Goal: Task Accomplishment & Management: Manage account settings

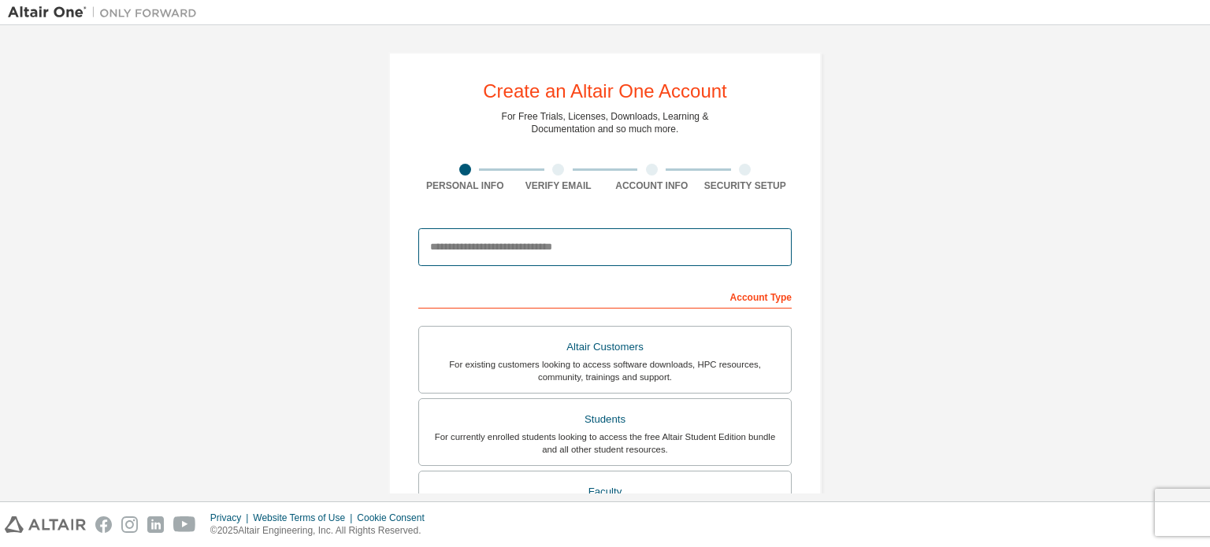
click at [506, 254] on input "email" at bounding box center [604, 247] width 373 height 38
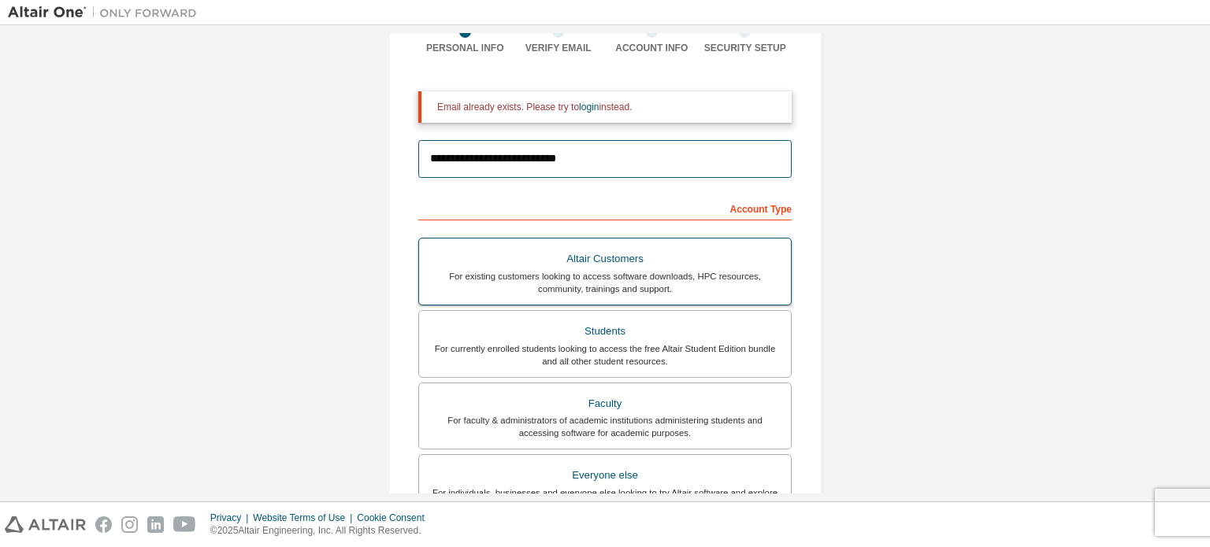
scroll to position [158, 0]
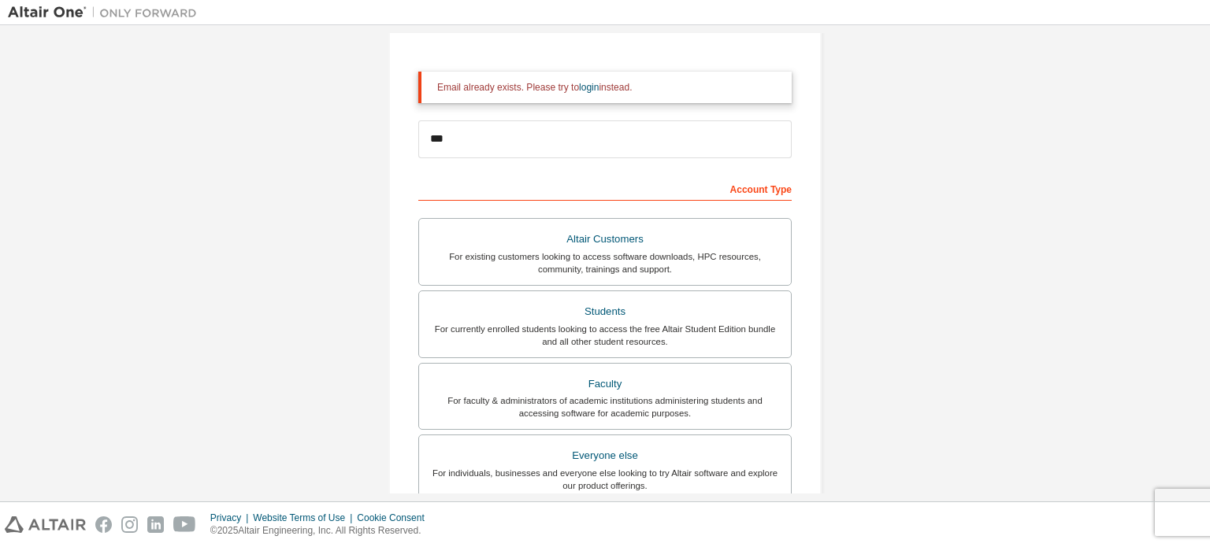
click at [918, 182] on div "Create an Altair One Account For Free Trials, Licenses, Downloads, Learning & D…" at bounding box center [605, 318] width 1194 height 885
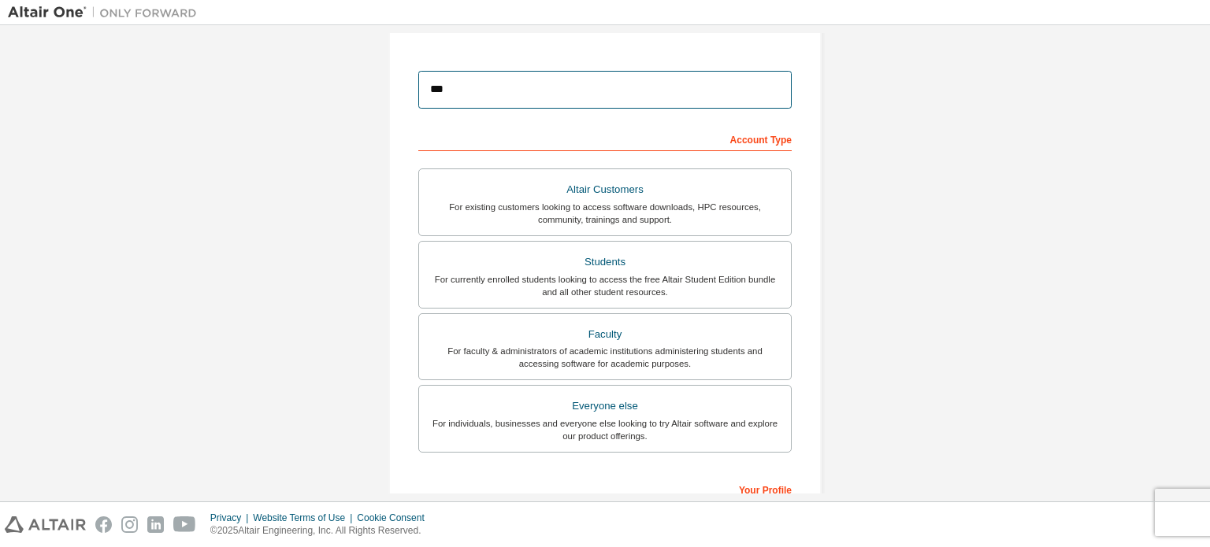
type input "**********"
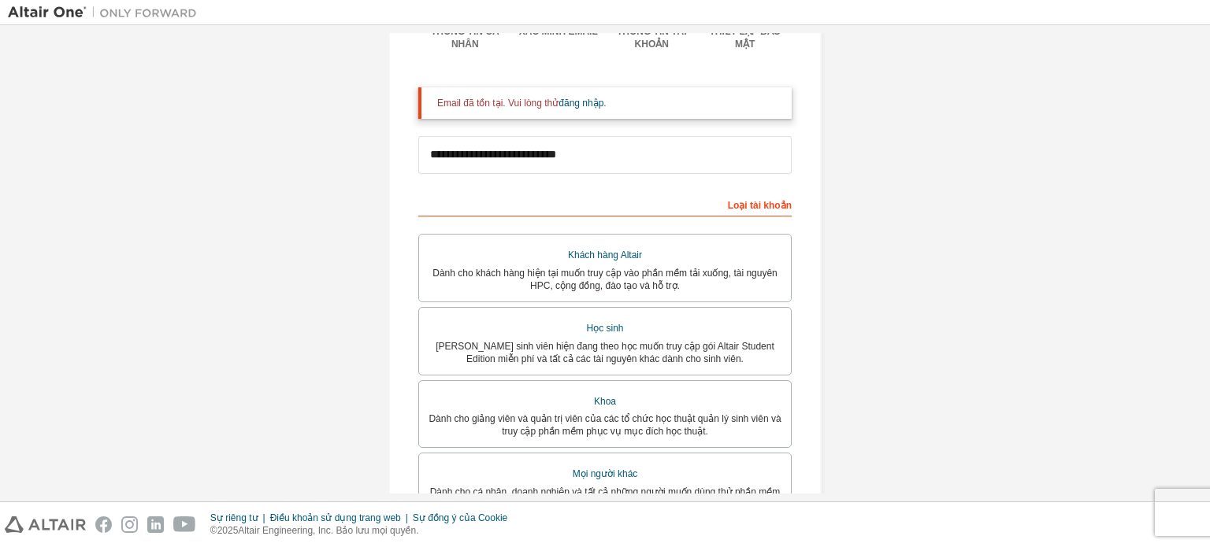
scroll to position [161, 0]
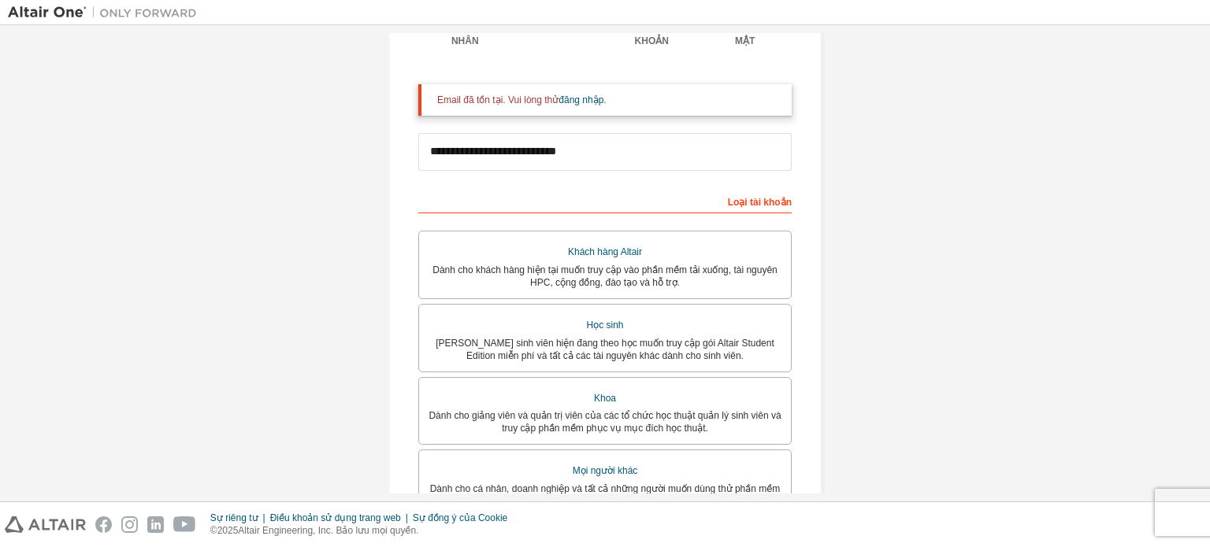
click at [946, 117] on div "**********" at bounding box center [605, 324] width 1194 height 904
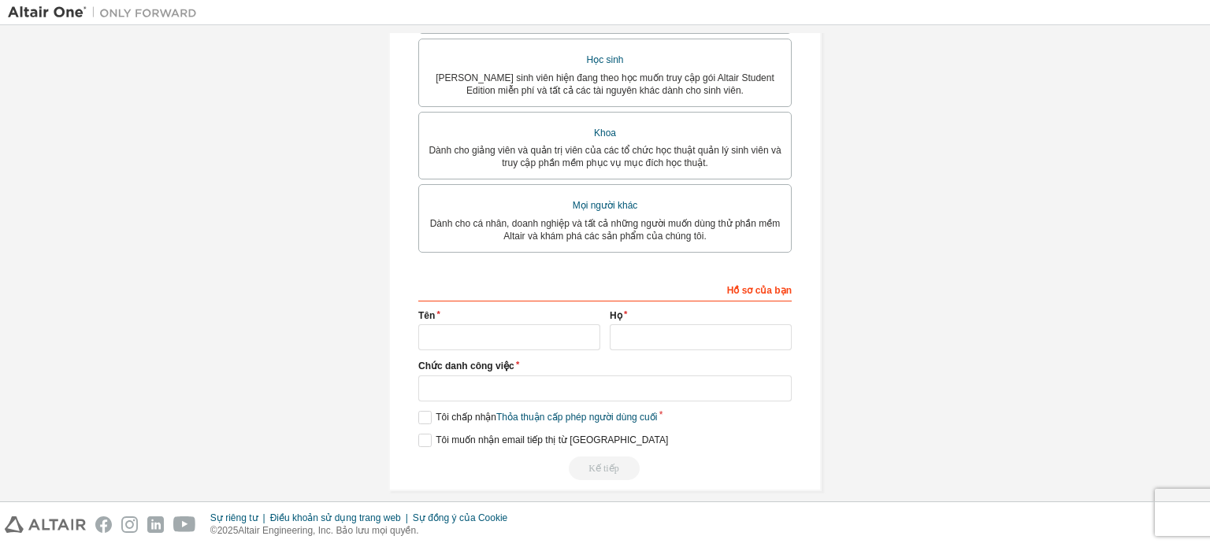
scroll to position [444, 0]
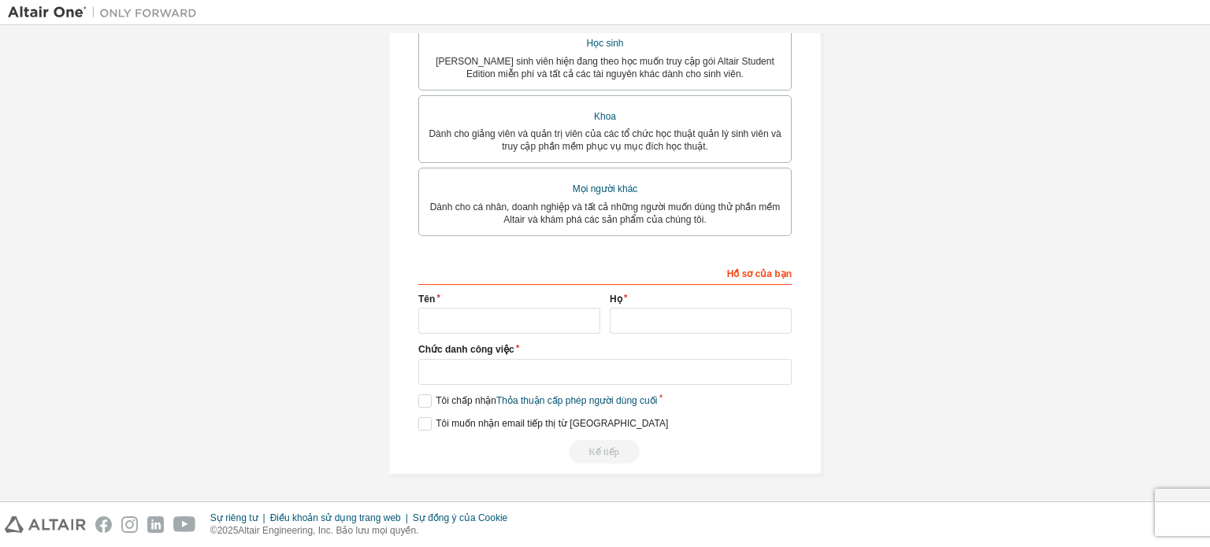
drag, startPoint x: 287, startPoint y: 254, endPoint x: 277, endPoint y: 258, distance: 10.2
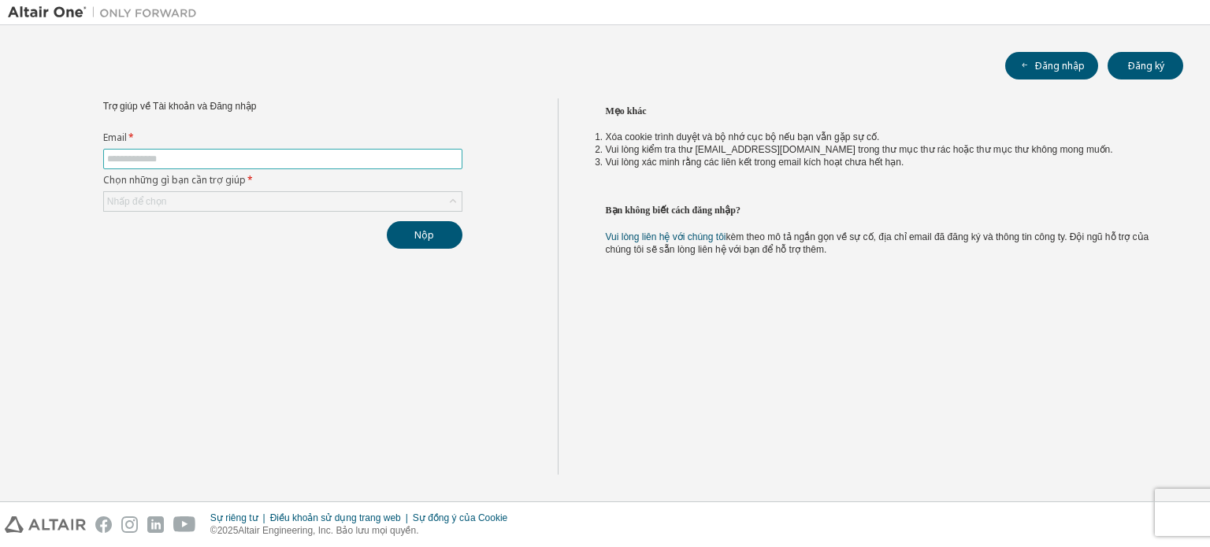
click at [222, 154] on input "text" at bounding box center [282, 159] width 351 height 13
type input "***"
click at [221, 204] on div "Nhấp để chọn" at bounding box center [283, 201] width 358 height 19
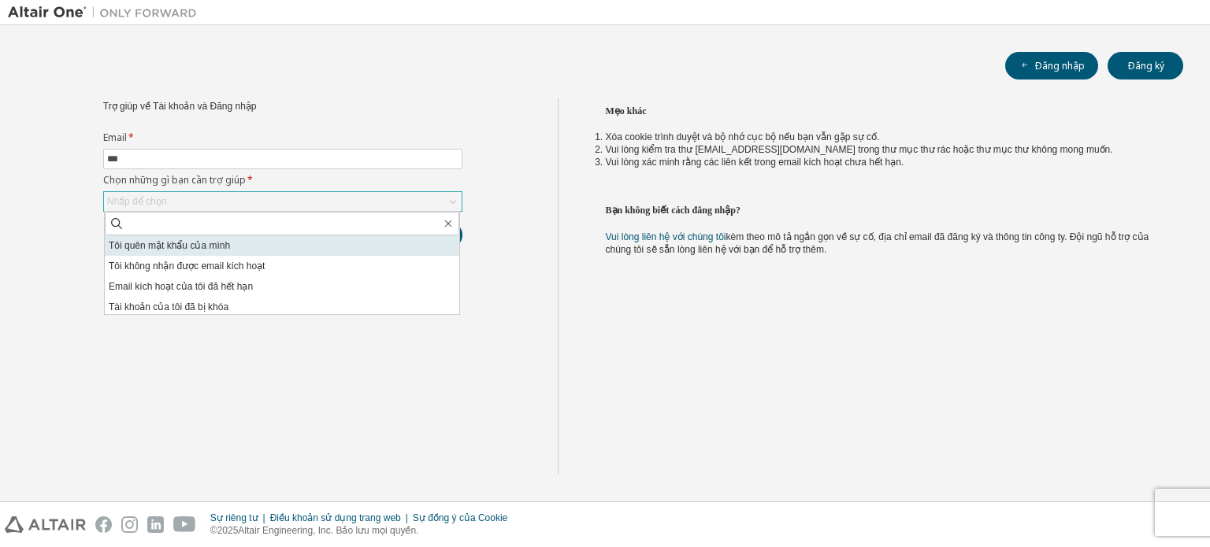
click at [203, 244] on font "Tôi quên mật khẩu của mình" at bounding box center [169, 245] width 121 height 11
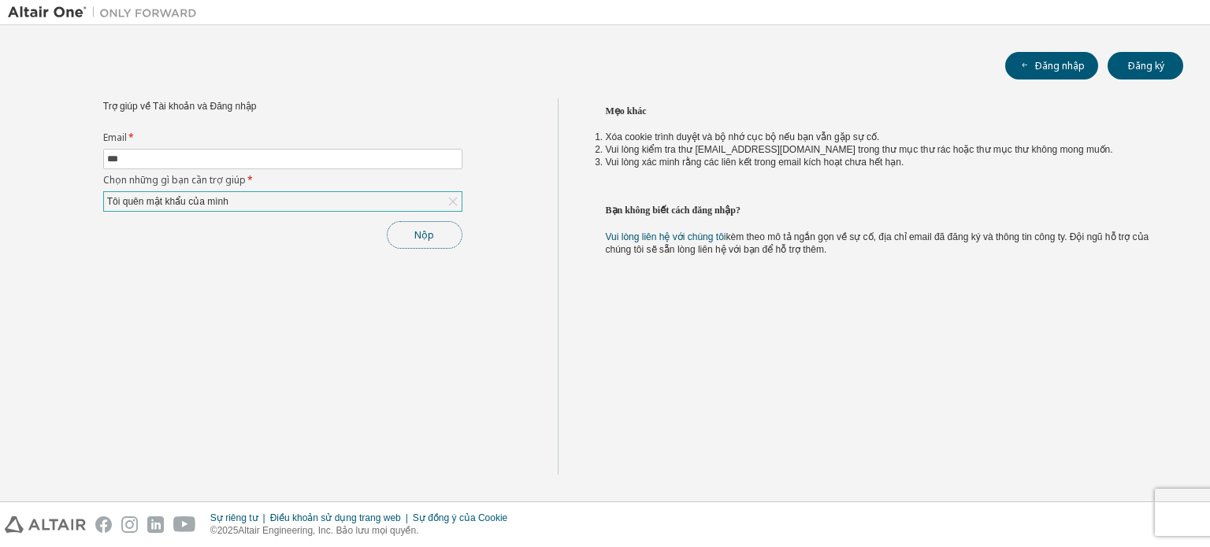
click at [408, 229] on button "Nộp" at bounding box center [425, 235] width 76 height 28
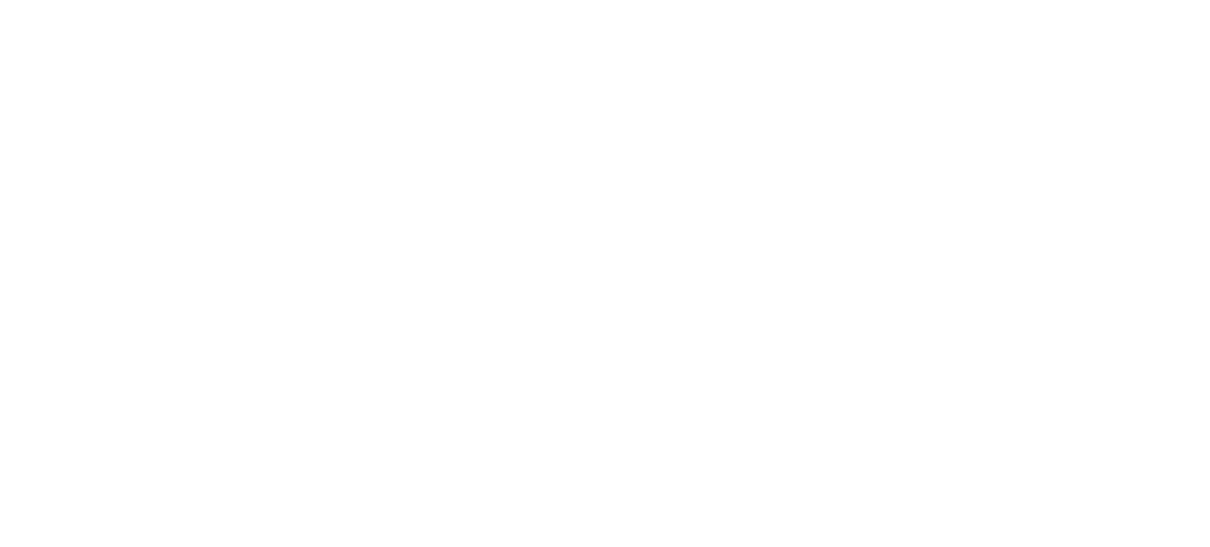
drag, startPoint x: 249, startPoint y: 168, endPoint x: 247, endPoint y: 190, distance: 22.2
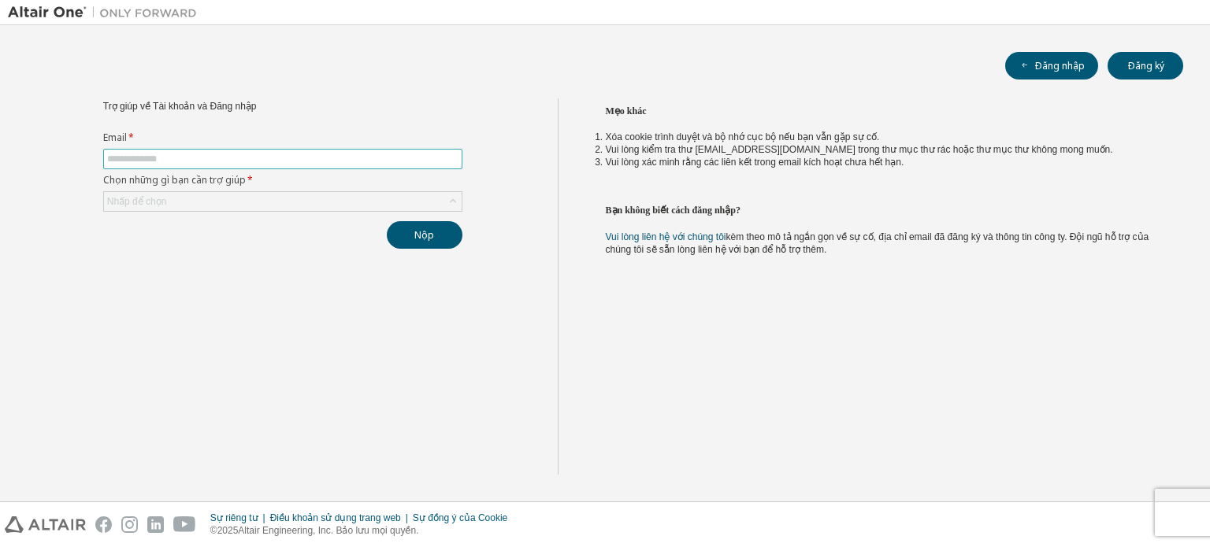
click at [213, 154] on input "text" at bounding box center [282, 159] width 351 height 13
type input "**********"
click at [387, 221] on button "Nộp" at bounding box center [425, 235] width 76 height 28
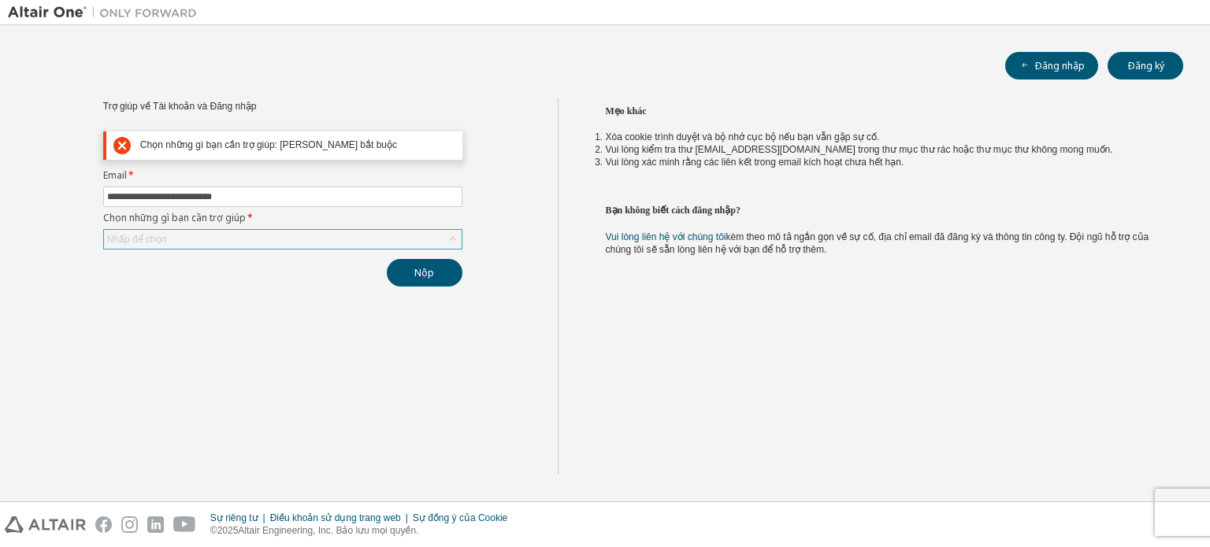
click at [256, 229] on div "Nhấp để chọn" at bounding box center [282, 239] width 359 height 20
click at [258, 239] on div "Nhấp để chọn" at bounding box center [283, 239] width 358 height 19
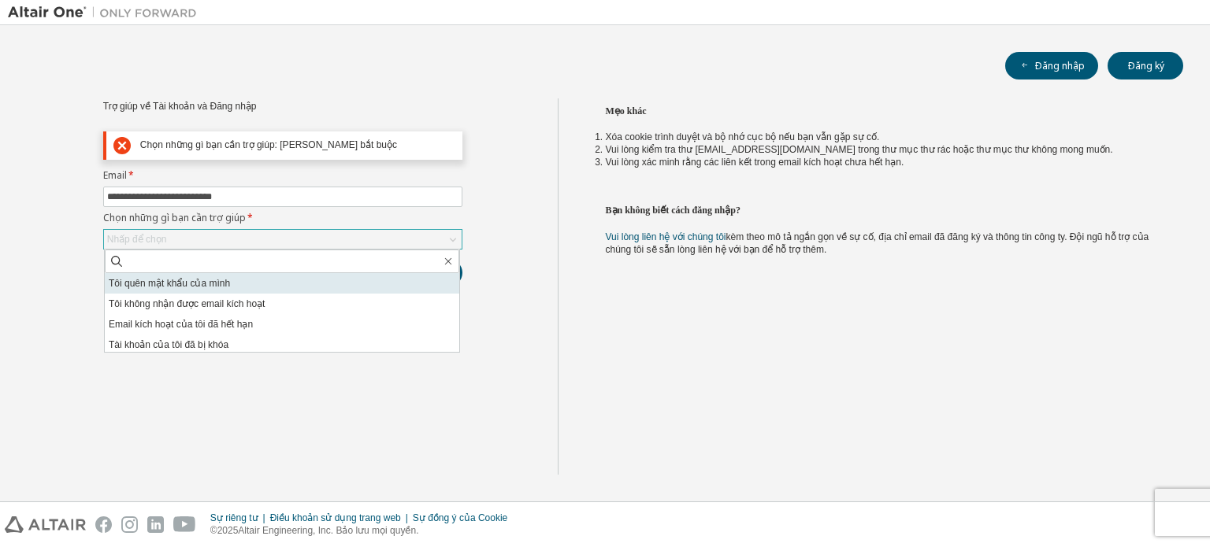
click at [203, 281] on font "Tôi quên mật khẩu của mình" at bounding box center [169, 283] width 121 height 11
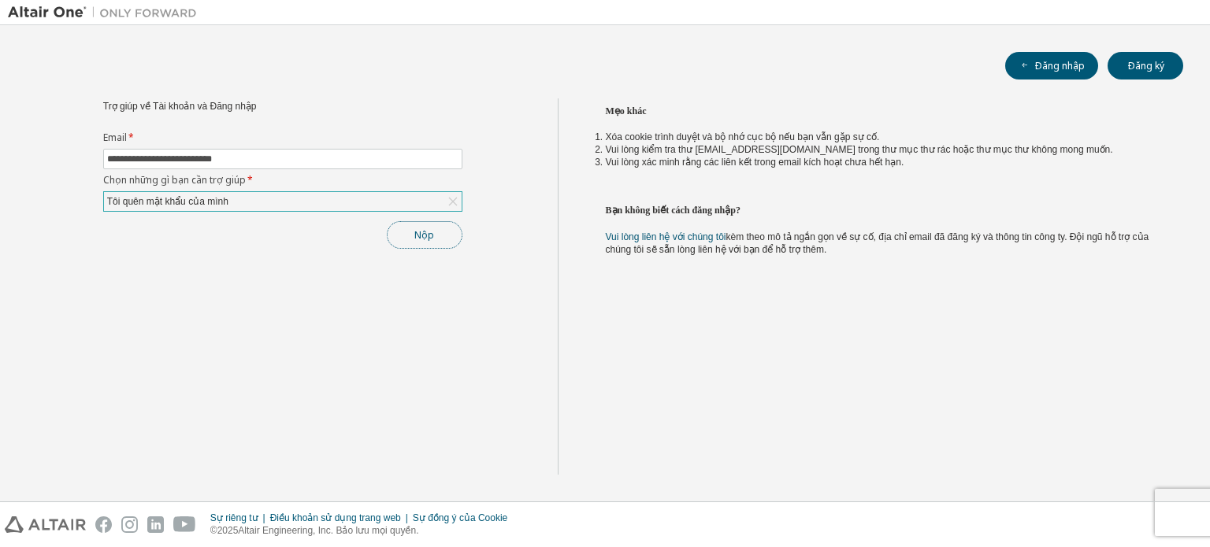
click at [432, 236] on font "Nộp" at bounding box center [424, 234] width 20 height 13
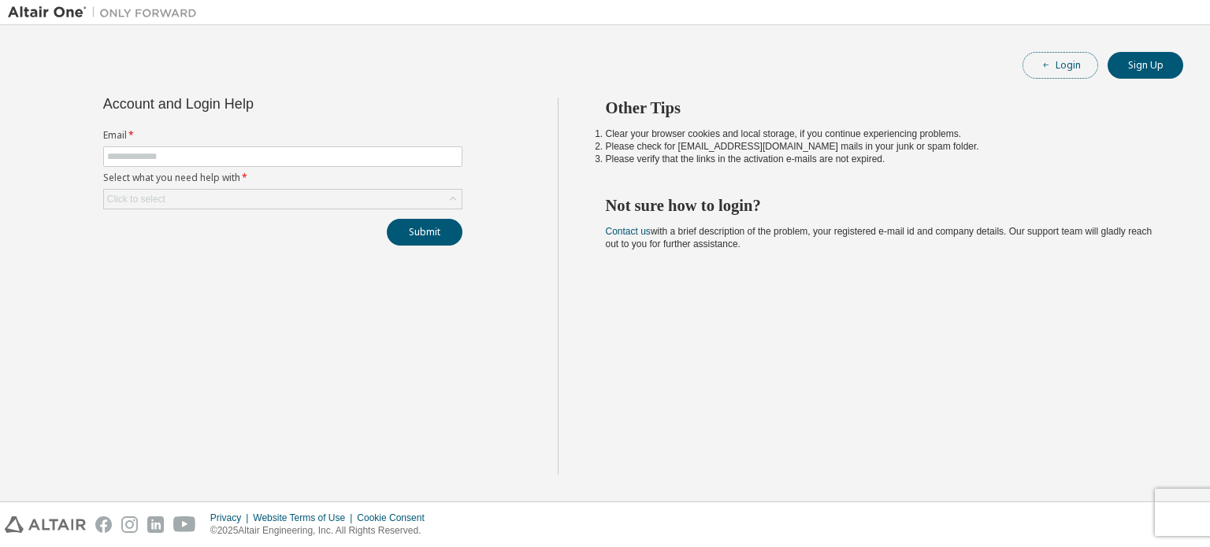
click at [1056, 63] on button "Login" at bounding box center [1060, 65] width 76 height 27
